Goal: Information Seeking & Learning: Check status

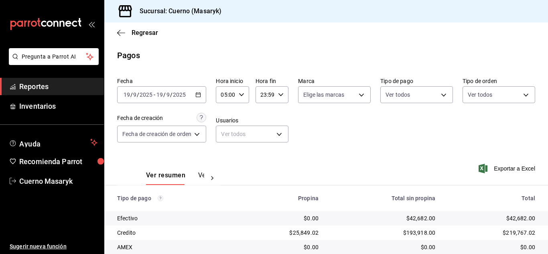
scroll to position [115, 0]
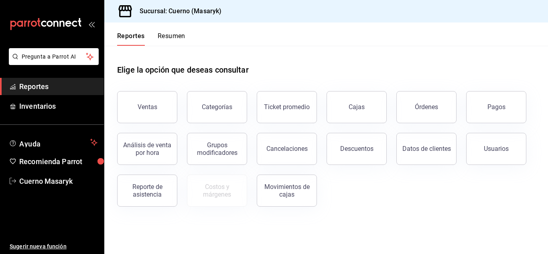
click at [487, 106] on button "Pagos" at bounding box center [496, 107] width 60 height 32
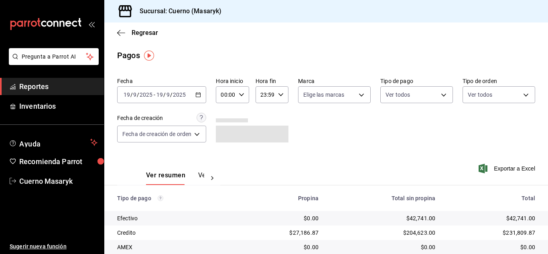
click at [201, 94] on \(Stroke\) "button" at bounding box center [198, 94] width 4 height 0
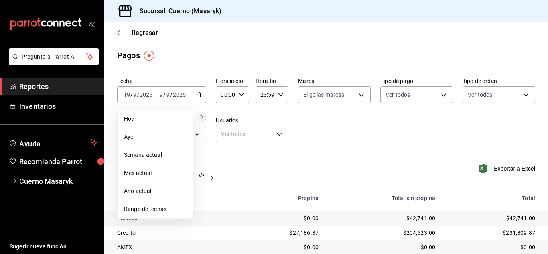
click at [245, 91] on div "00:00 Hora inicio" at bounding box center [232, 94] width 33 height 17
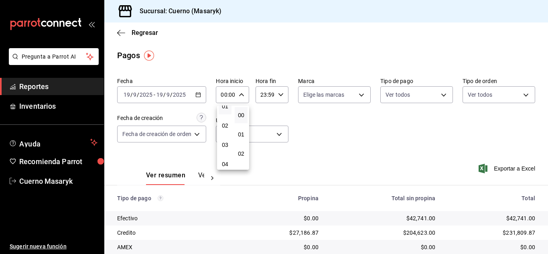
scroll to position [40, 0]
click at [225, 149] on span "04" at bounding box center [224, 152] width 3 height 6
type input "04:00"
click at [366, 134] on div at bounding box center [274, 127] width 548 height 254
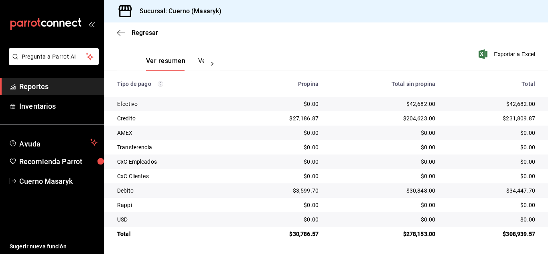
scroll to position [75, 0]
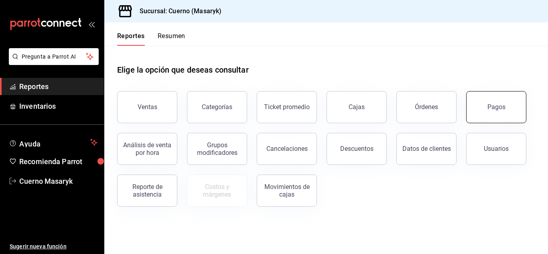
click at [498, 114] on button "Pagos" at bounding box center [496, 107] width 60 height 32
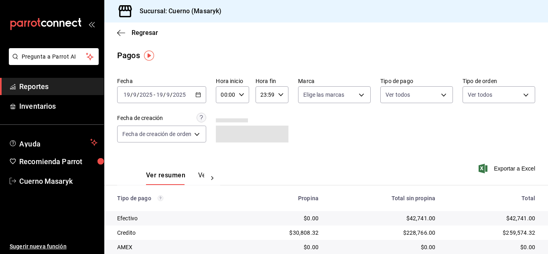
click at [243, 94] on \(Stroke\) "button" at bounding box center [241, 94] width 5 height 3
click at [223, 153] on span "04" at bounding box center [224, 152] width 3 height 6
type input "04:00"
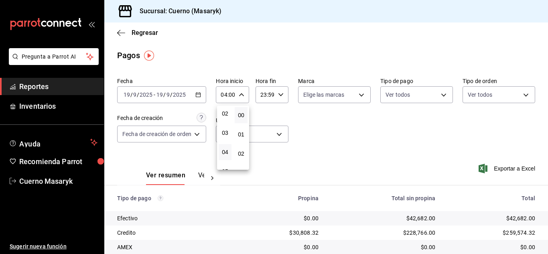
click at [363, 150] on div at bounding box center [274, 127] width 548 height 254
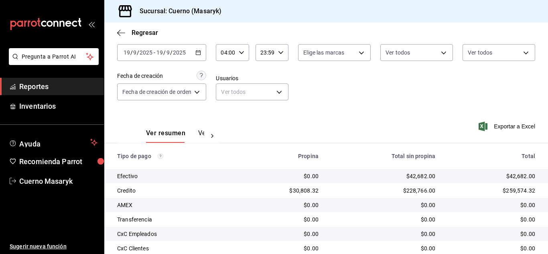
scroll to position [115, 0]
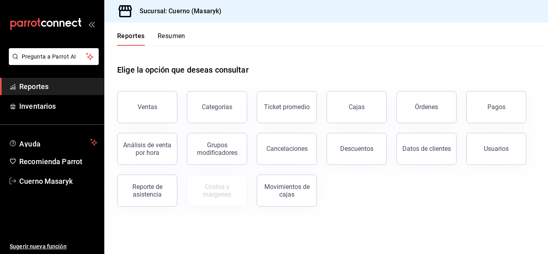
drag, startPoint x: 507, startPoint y: 111, endPoint x: 183, endPoint y: 61, distance: 327.9
click at [507, 111] on button "Pagos" at bounding box center [496, 107] width 60 height 32
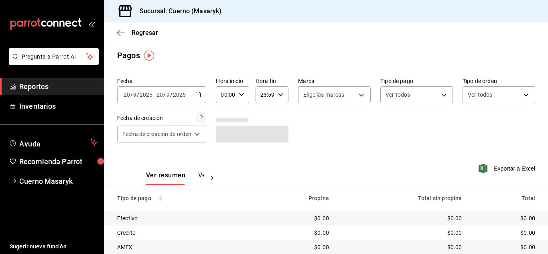
click at [200, 91] on div "2025-09-20 20 / 9 / 2025 - 2025-09-20 20 / 9 / 2025" at bounding box center [161, 94] width 89 height 17
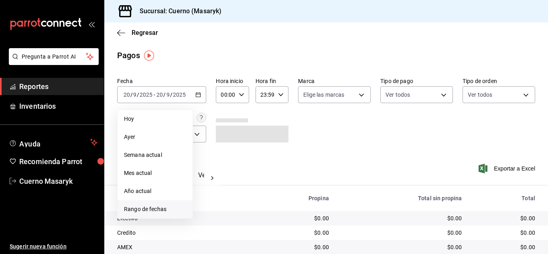
click at [158, 215] on li "Rango de fechas" at bounding box center [154, 209] width 75 height 18
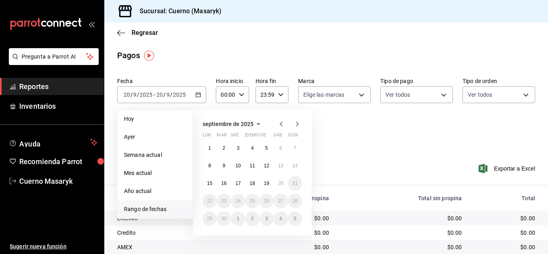
click at [163, 207] on span "Rango de fechas" at bounding box center [155, 209] width 62 height 8
click at [268, 181] on abbr "19" at bounding box center [266, 183] width 5 height 6
click at [279, 181] on abbr "20" at bounding box center [280, 183] width 5 height 6
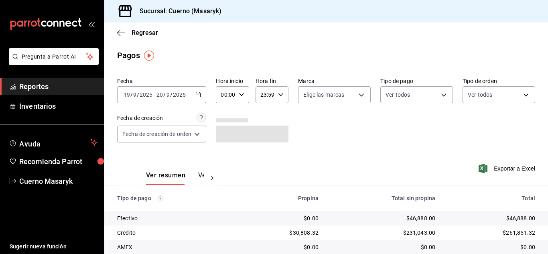
click at [243, 97] on div "00:00 Hora inicio" at bounding box center [232, 94] width 33 height 17
click at [226, 151] on span "04" at bounding box center [224, 152] width 3 height 6
type input "04:00"
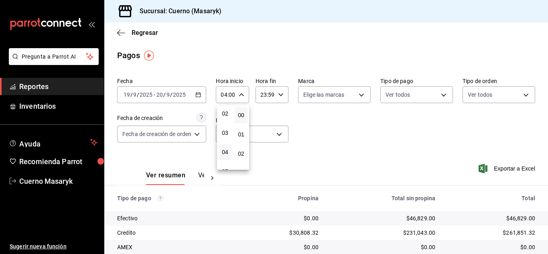
click at [350, 127] on div at bounding box center [274, 127] width 548 height 254
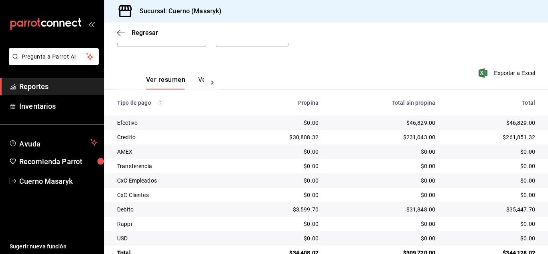
scroll to position [115, 0]
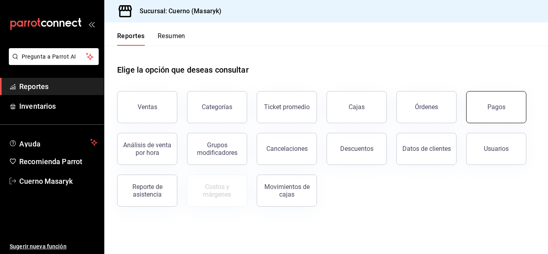
click at [484, 115] on button "Pagos" at bounding box center [496, 107] width 60 height 32
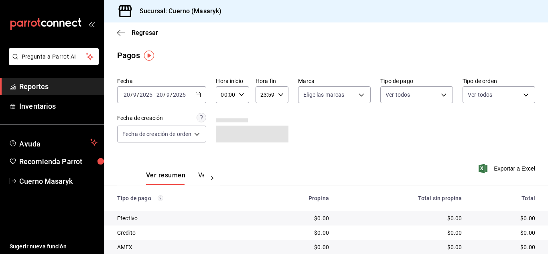
click at [204, 97] on div "[DATE] [DATE] - [DATE] [DATE]" at bounding box center [161, 94] width 89 height 17
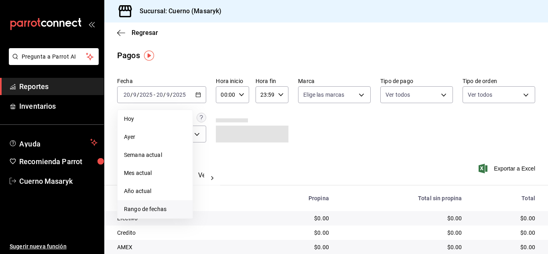
click at [144, 205] on li "Rango de fechas" at bounding box center [154, 209] width 75 height 18
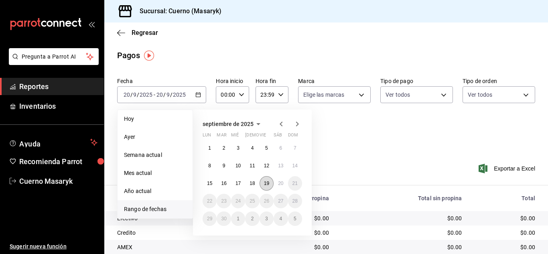
click at [265, 179] on button "19" at bounding box center [266, 183] width 14 height 14
click at [281, 183] on abbr "20" at bounding box center [280, 183] width 5 height 6
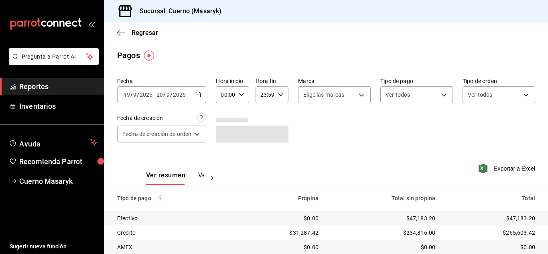
click at [242, 90] on div "00:00 Hora inicio" at bounding box center [232, 94] width 33 height 17
click at [225, 146] on button "04" at bounding box center [225, 152] width 13 height 16
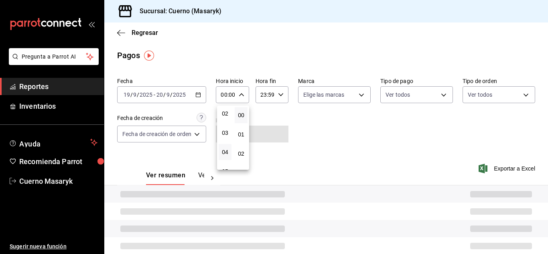
type input "04:00"
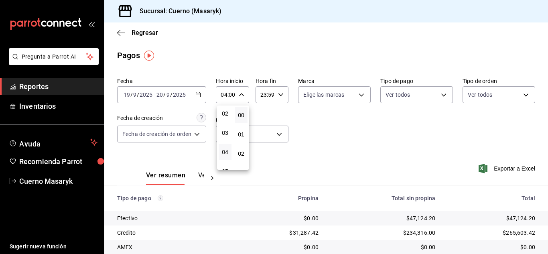
click at [281, 92] on div at bounding box center [274, 127] width 548 height 254
click at [281, 92] on icon "button" at bounding box center [281, 95] width 6 height 6
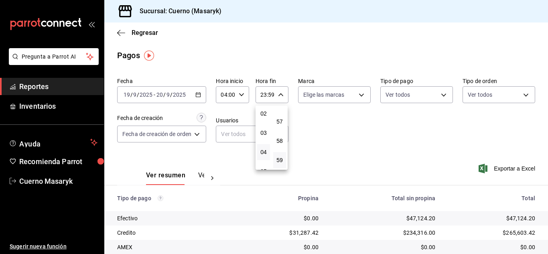
scroll to position [80, 0]
click at [265, 129] on span "05" at bounding box center [263, 131] width 3 height 6
type input "05:59"
click at [353, 136] on div at bounding box center [274, 127] width 548 height 254
